Goal: Information Seeking & Learning: Learn about a topic

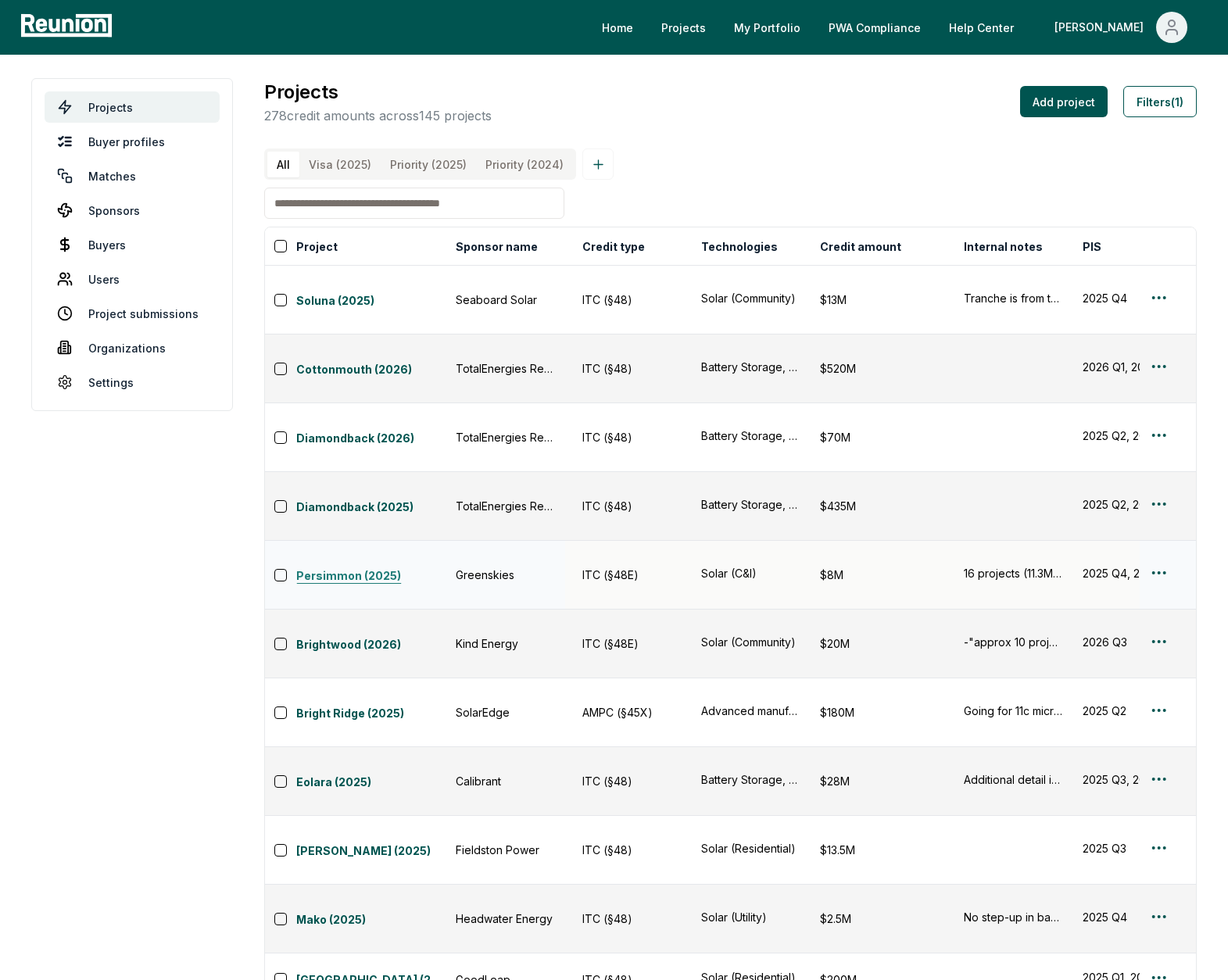
scroll to position [0, 385]
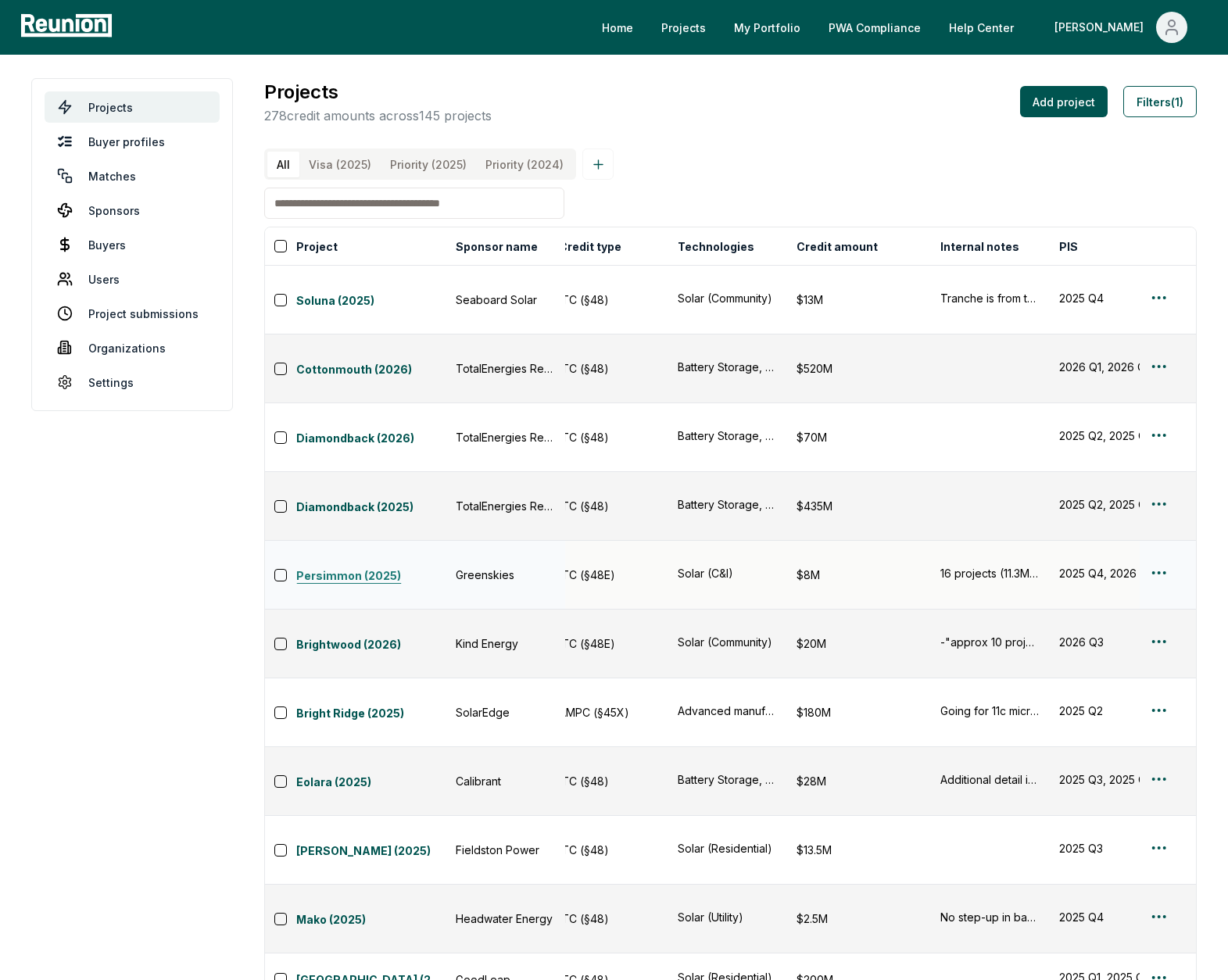
click at [386, 567] on link "Persimmon (2025)" at bounding box center [371, 576] width 150 height 18
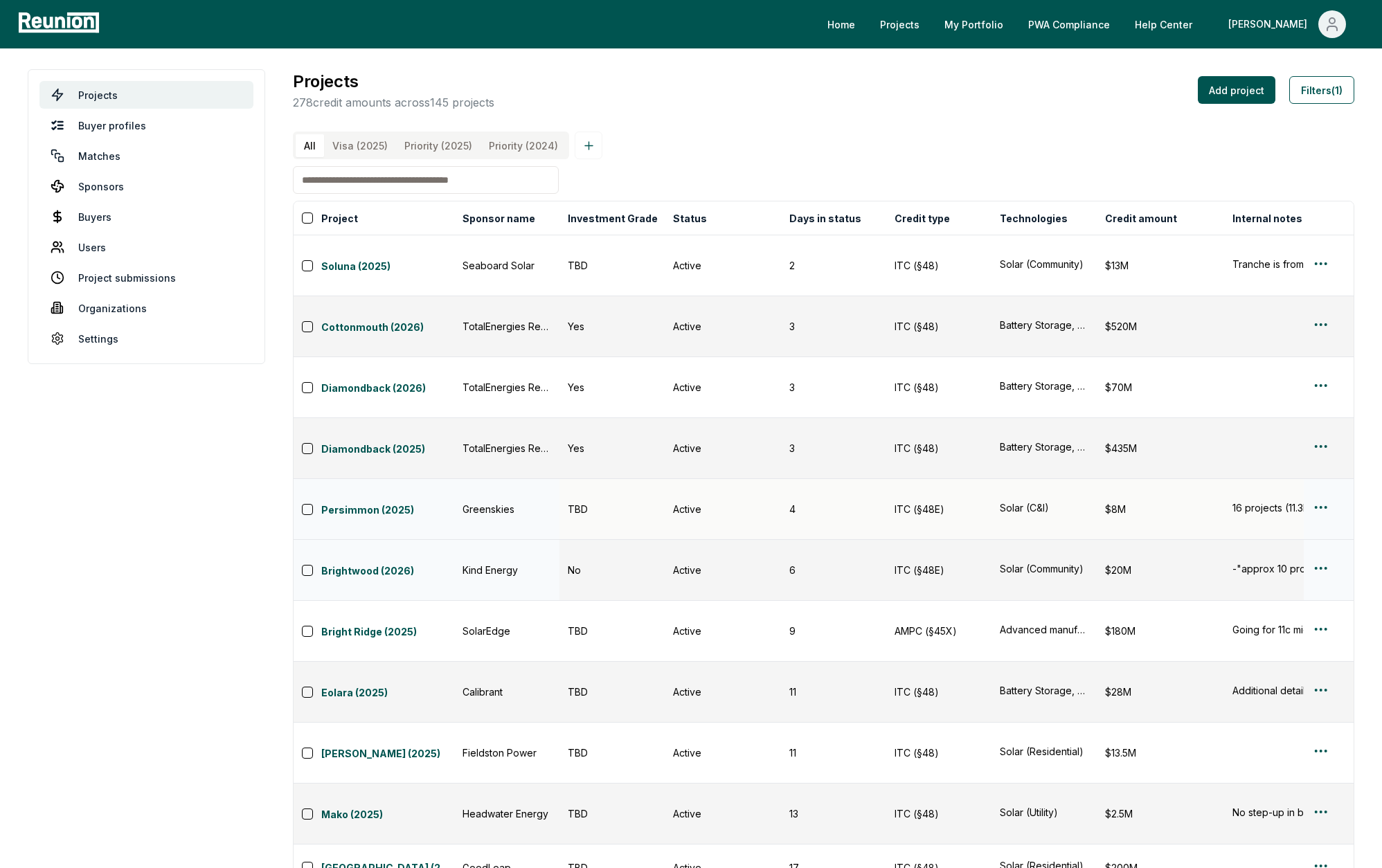
scroll to position [2, 0]
click at [455, 177] on input at bounding box center [426, 178] width 266 height 28
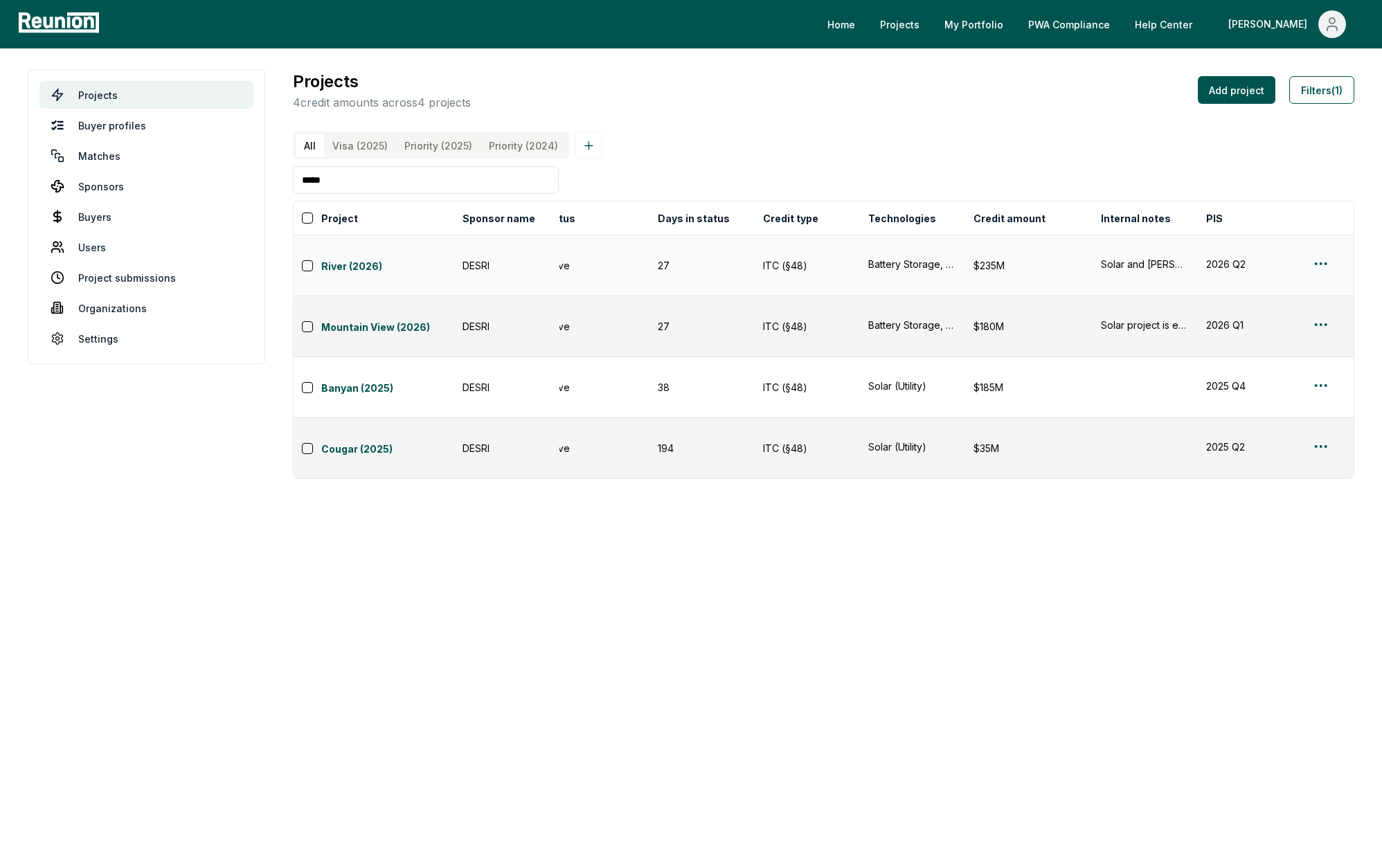
scroll to position [0, 135]
type input "*****"
click at [374, 259] on link "River (2026)" at bounding box center [387, 267] width 133 height 16
click at [374, 319] on link "Mountain View (2026)" at bounding box center [387, 328] width 133 height 16
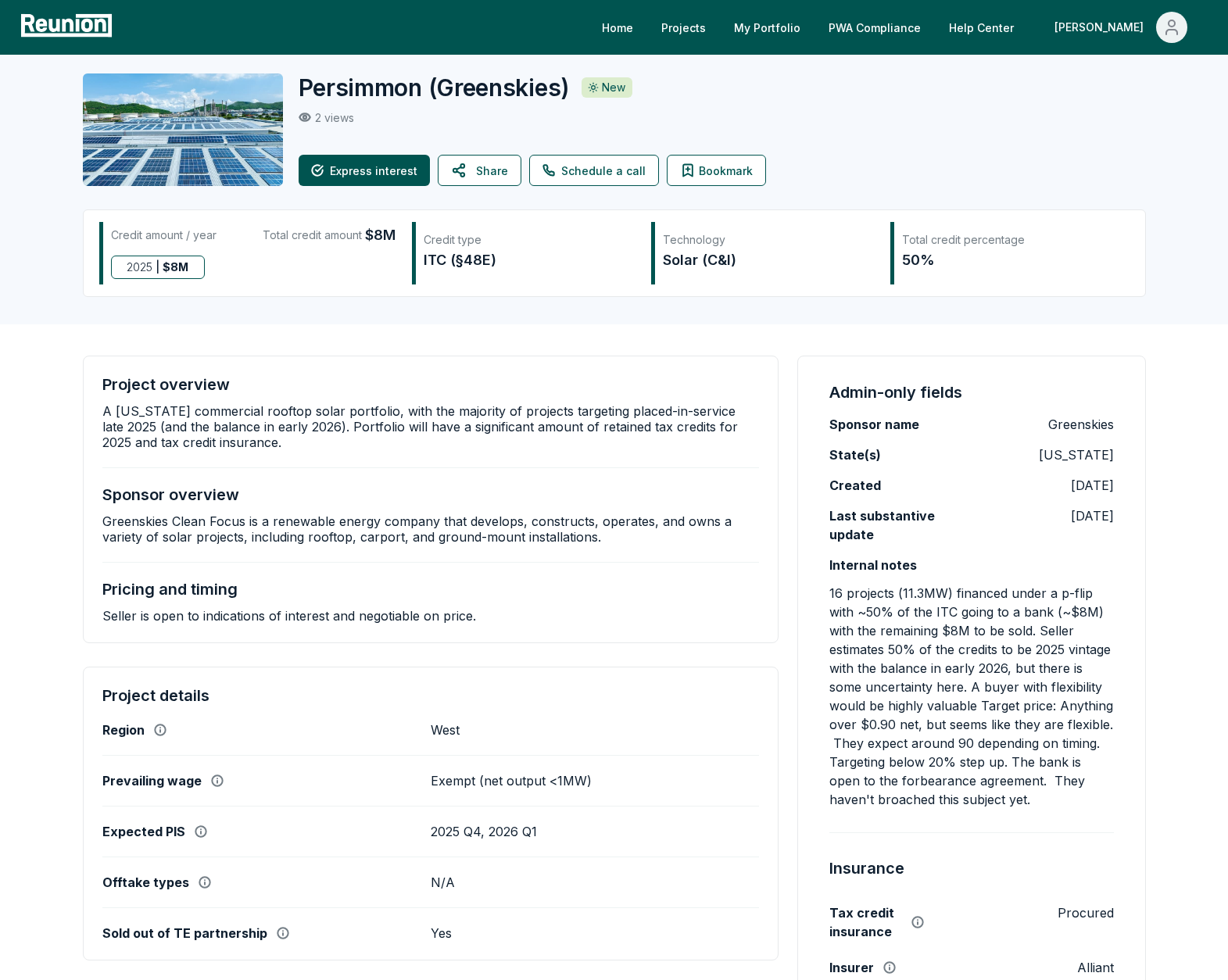
scroll to position [7, 0]
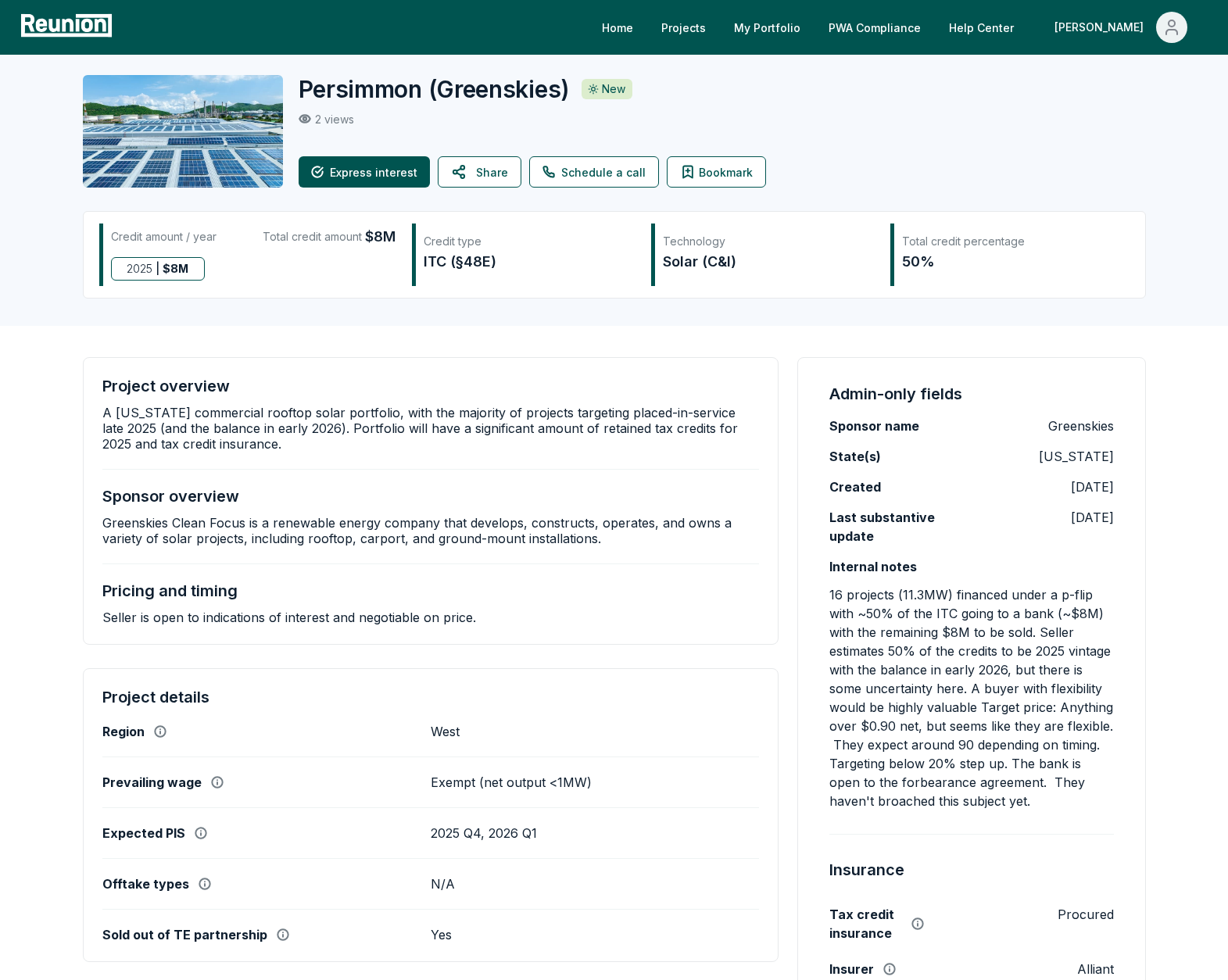
click at [754, 366] on div "Project overview A California commercial rooftop solar portfolio, with the majo…" at bounding box center [431, 501] width 697 height 287
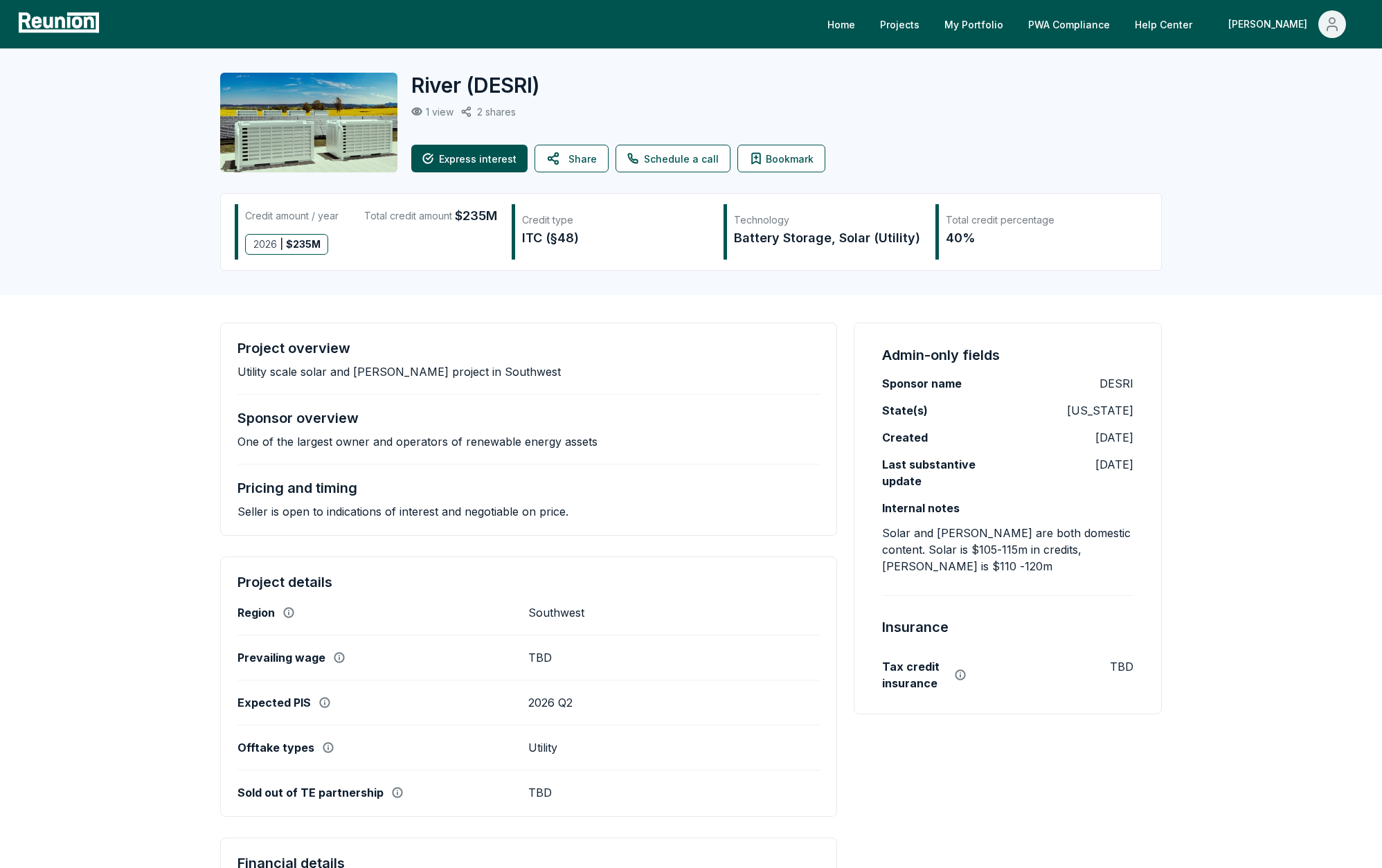
scroll to position [7, 0]
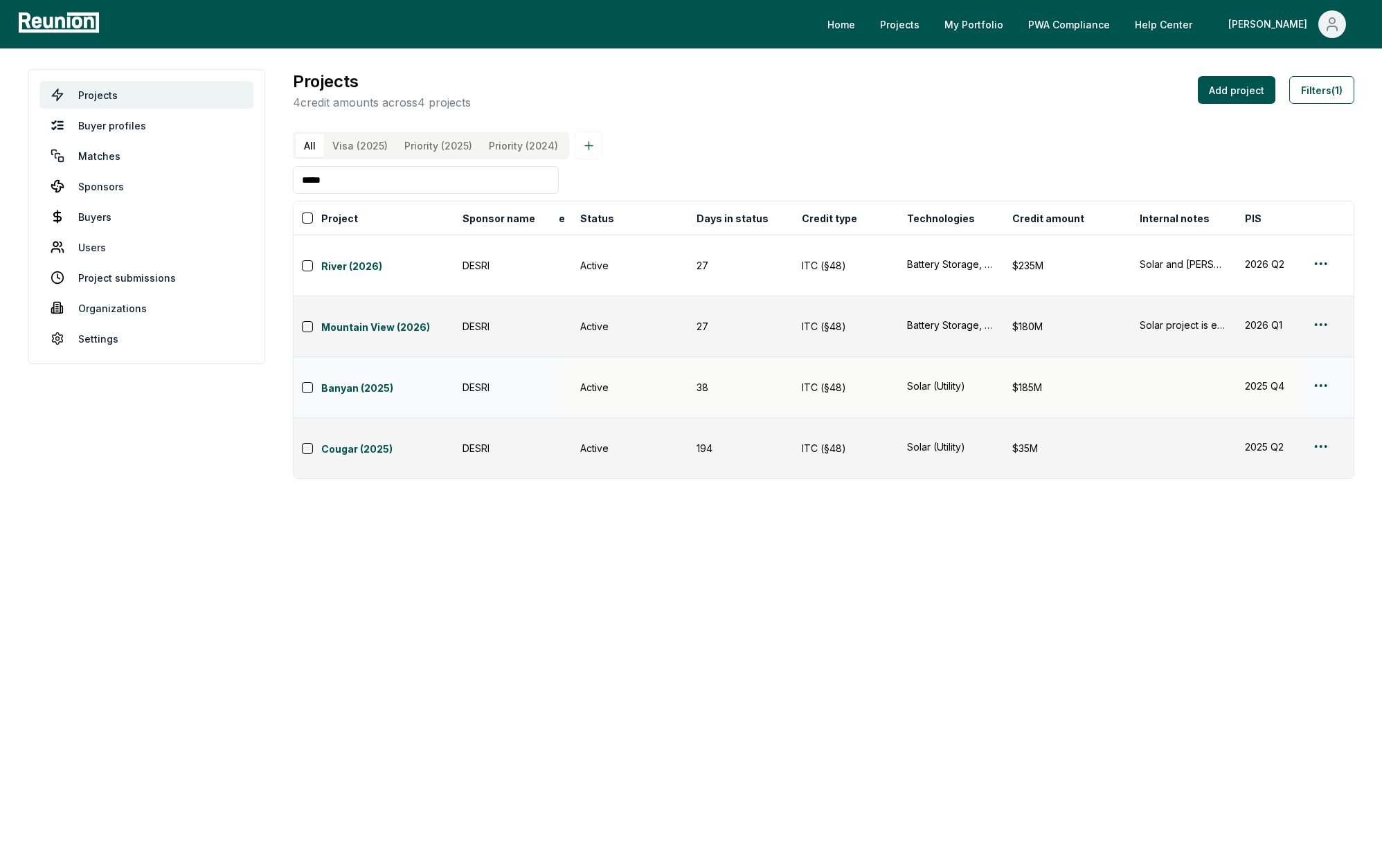
scroll to position [0, 94]
click at [380, 378] on button "Banyan (2025)" at bounding box center [387, 388] width 133 height 20
click at [378, 381] on link "Banyan (2025)" at bounding box center [387, 389] width 133 height 16
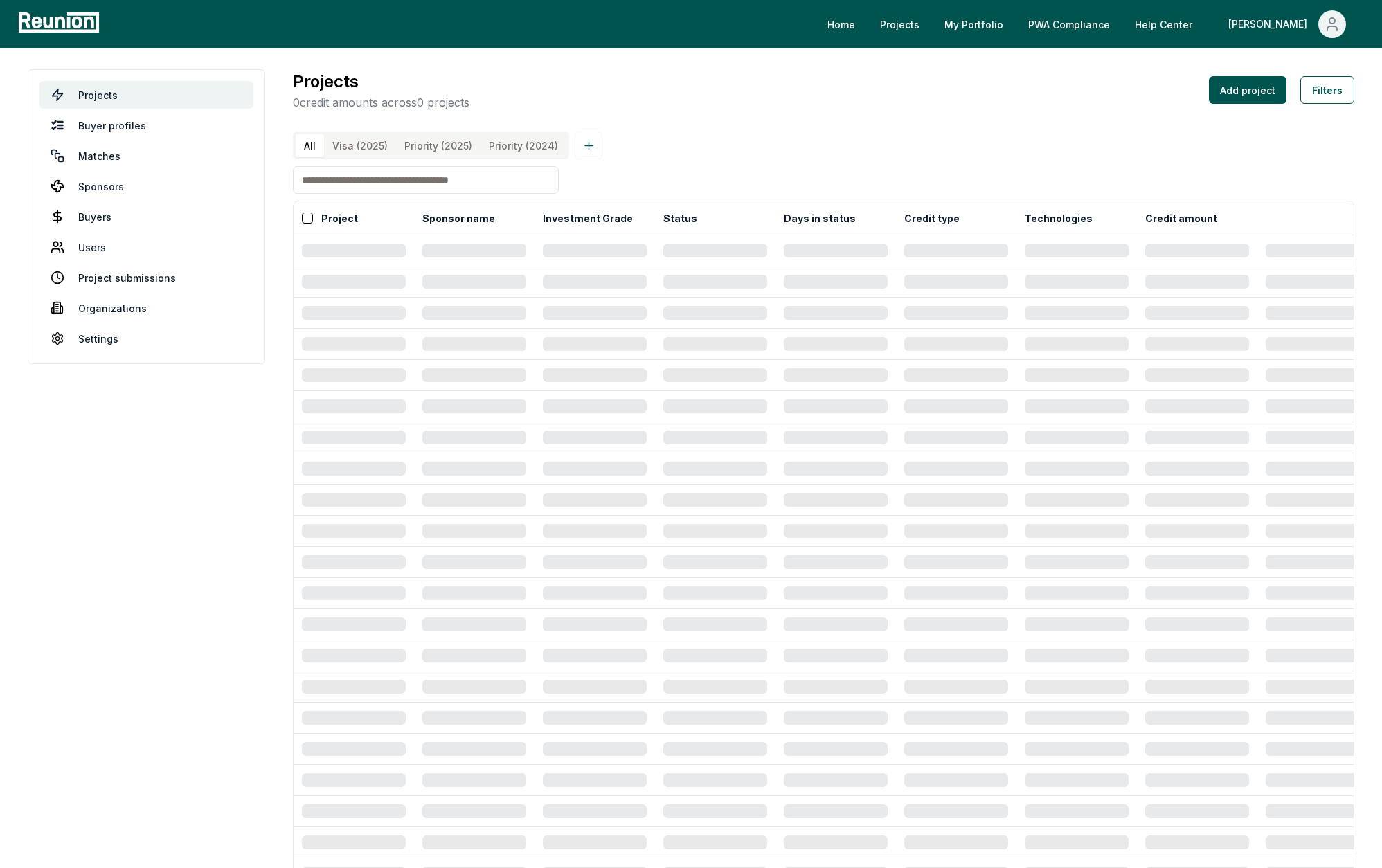
click at [498, 179] on input at bounding box center [426, 180] width 266 height 28
type input "*****"
click at [834, 100] on div "Projects 0 credit amounts across 0 projects Add project Filters (1)" at bounding box center [823, 90] width 1062 height 42
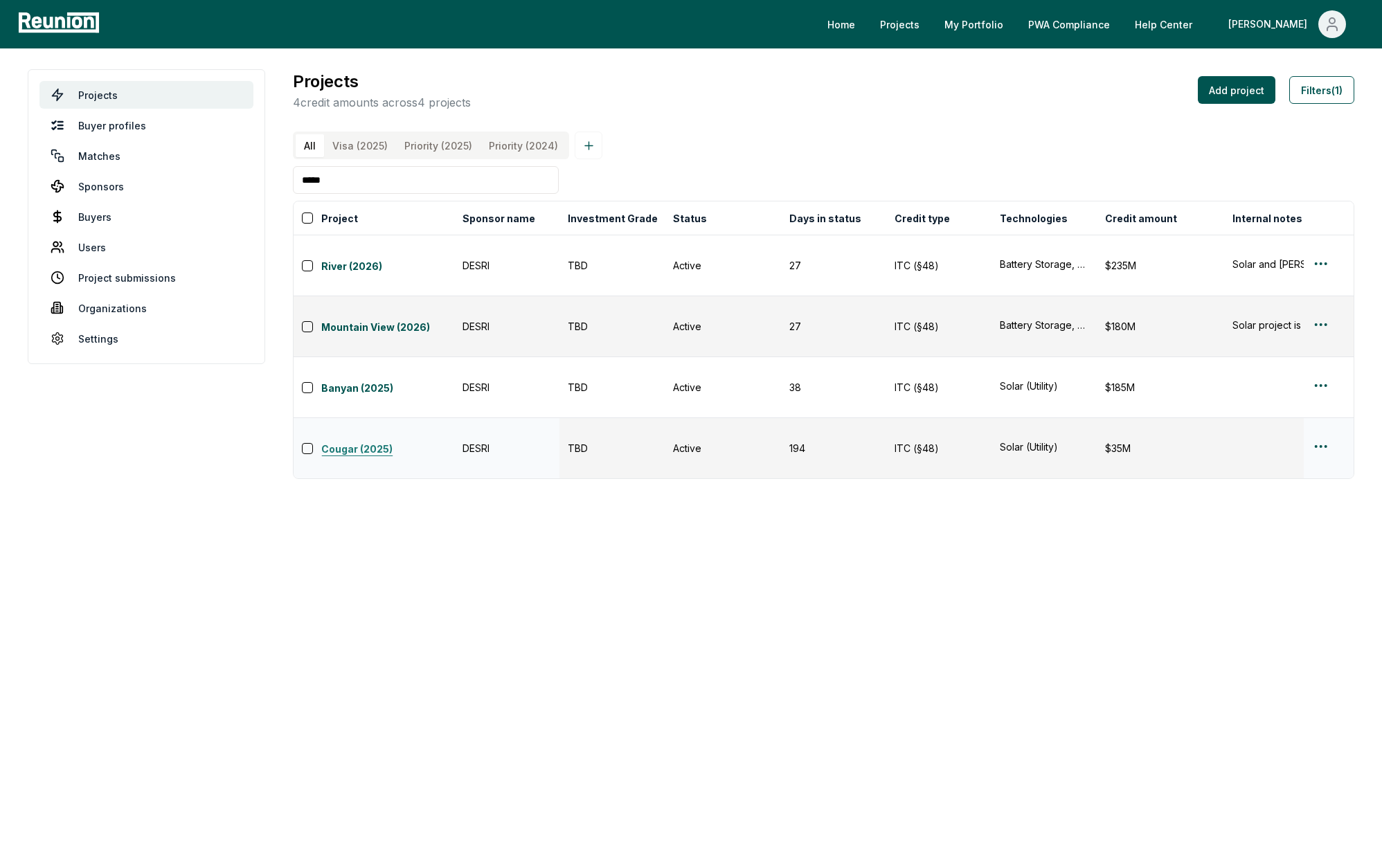
click at [378, 442] on link "Cougar (2025)" at bounding box center [387, 450] width 133 height 16
